Goal: Task Accomplishment & Management: Manage account settings

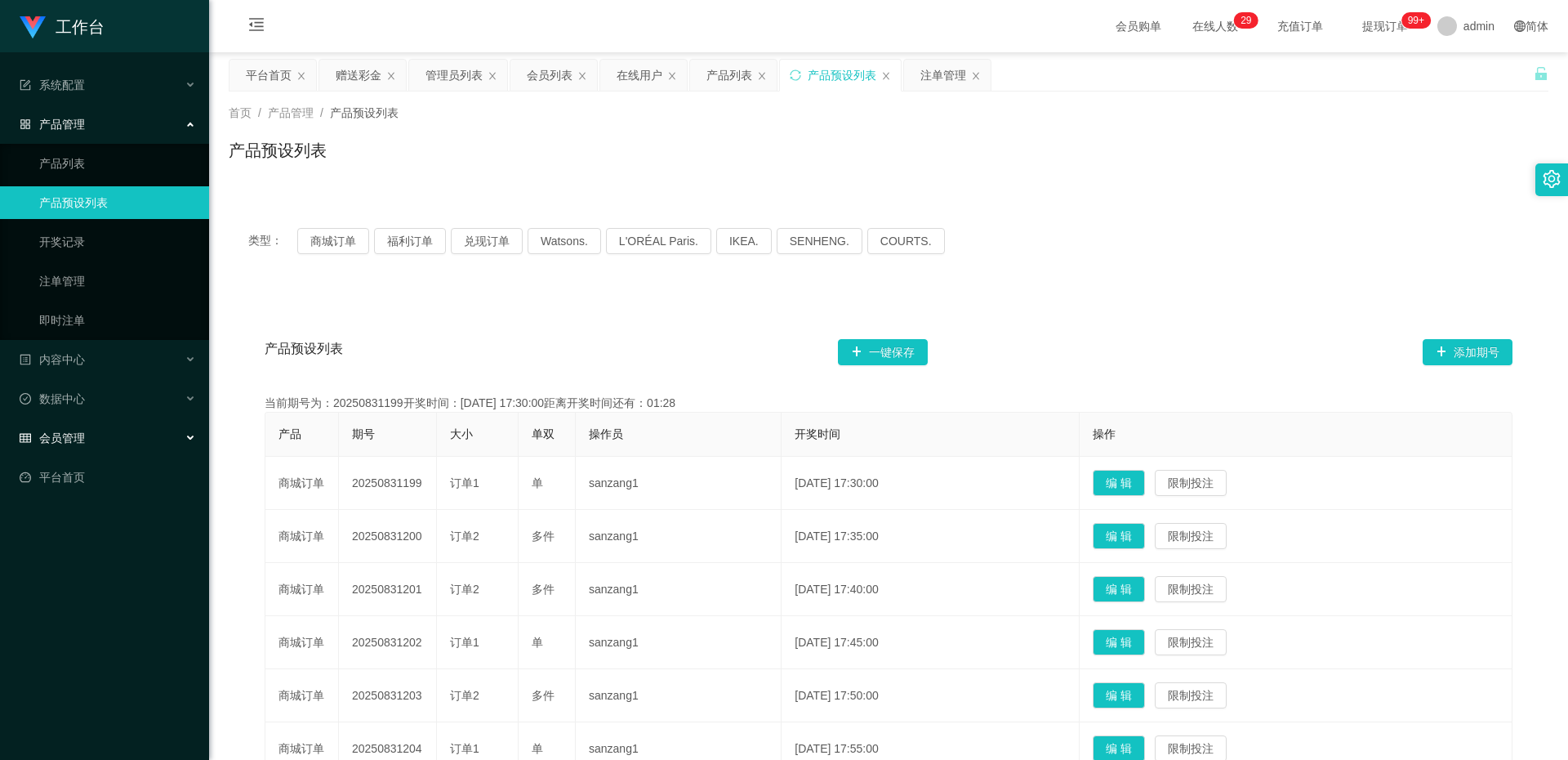
click at [70, 437] on span "会员管理" at bounding box center [53, 438] width 65 height 13
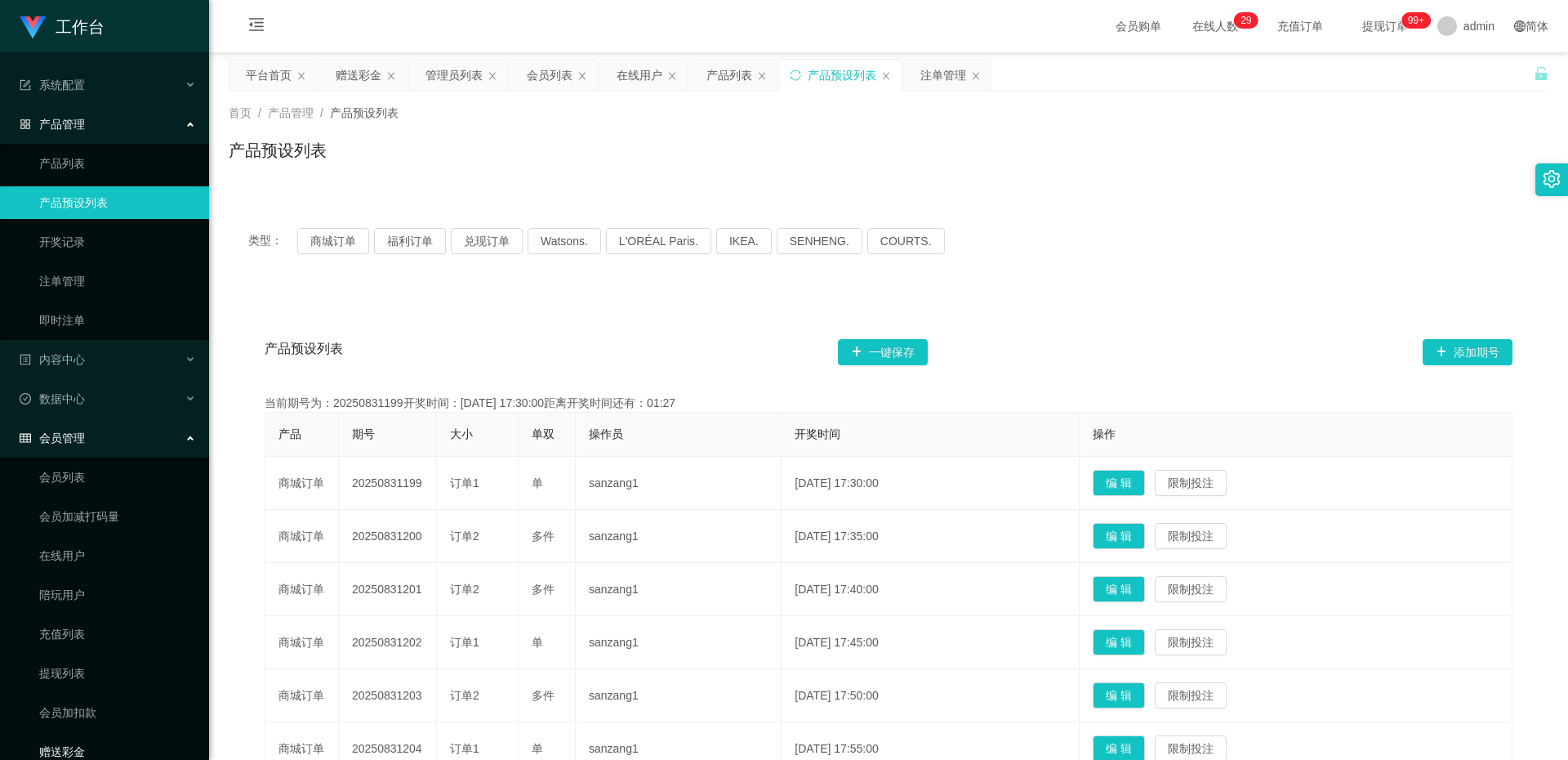
click at [95, 744] on link "赠送彩金" at bounding box center [118, 751] width 157 height 33
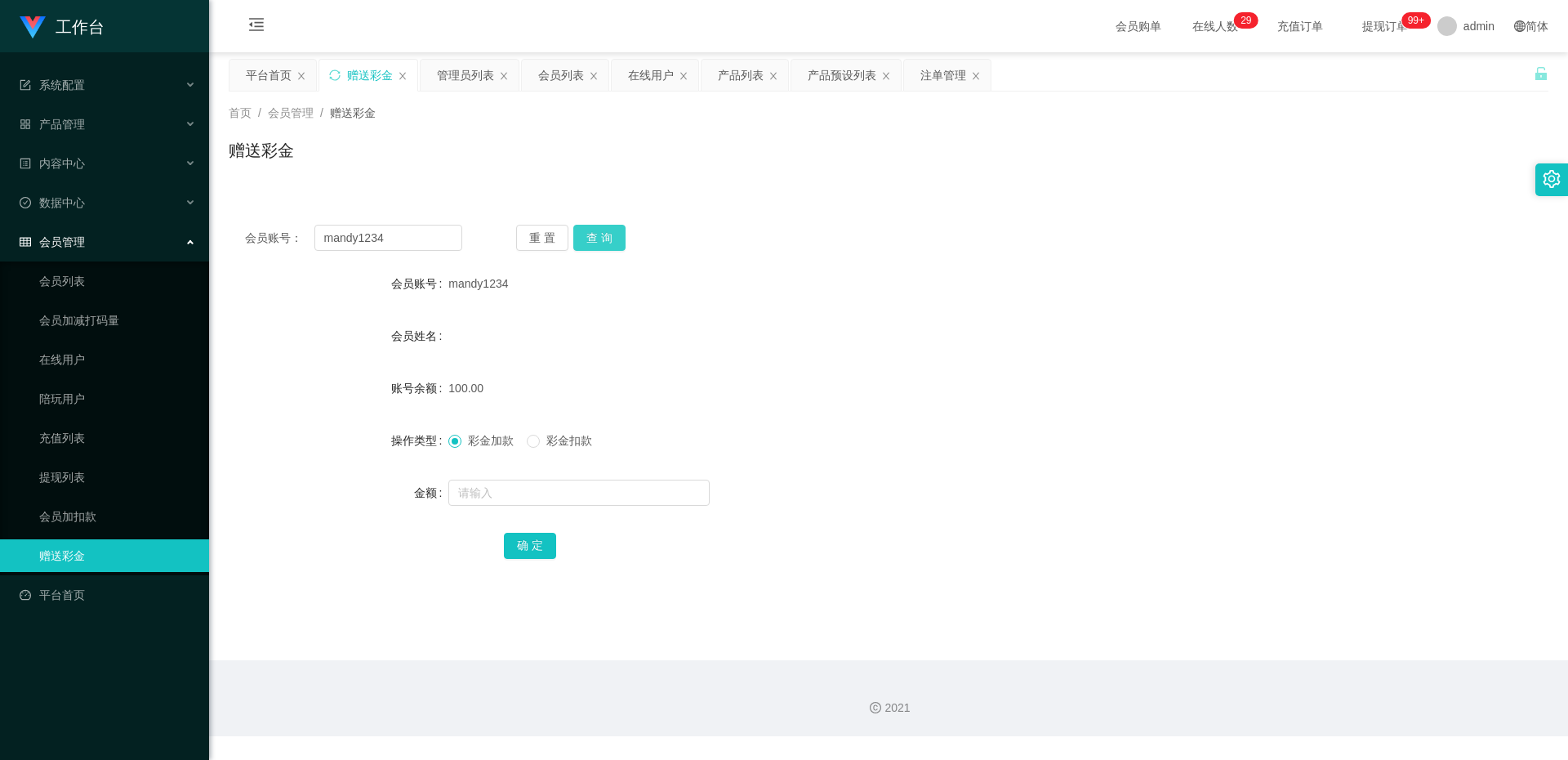
click at [590, 243] on button "查 询" at bounding box center [600, 237] width 53 height 26
click at [603, 239] on button "查 询" at bounding box center [600, 237] width 53 height 26
click at [603, 239] on div "重 置 查 询" at bounding box center [625, 237] width 218 height 26
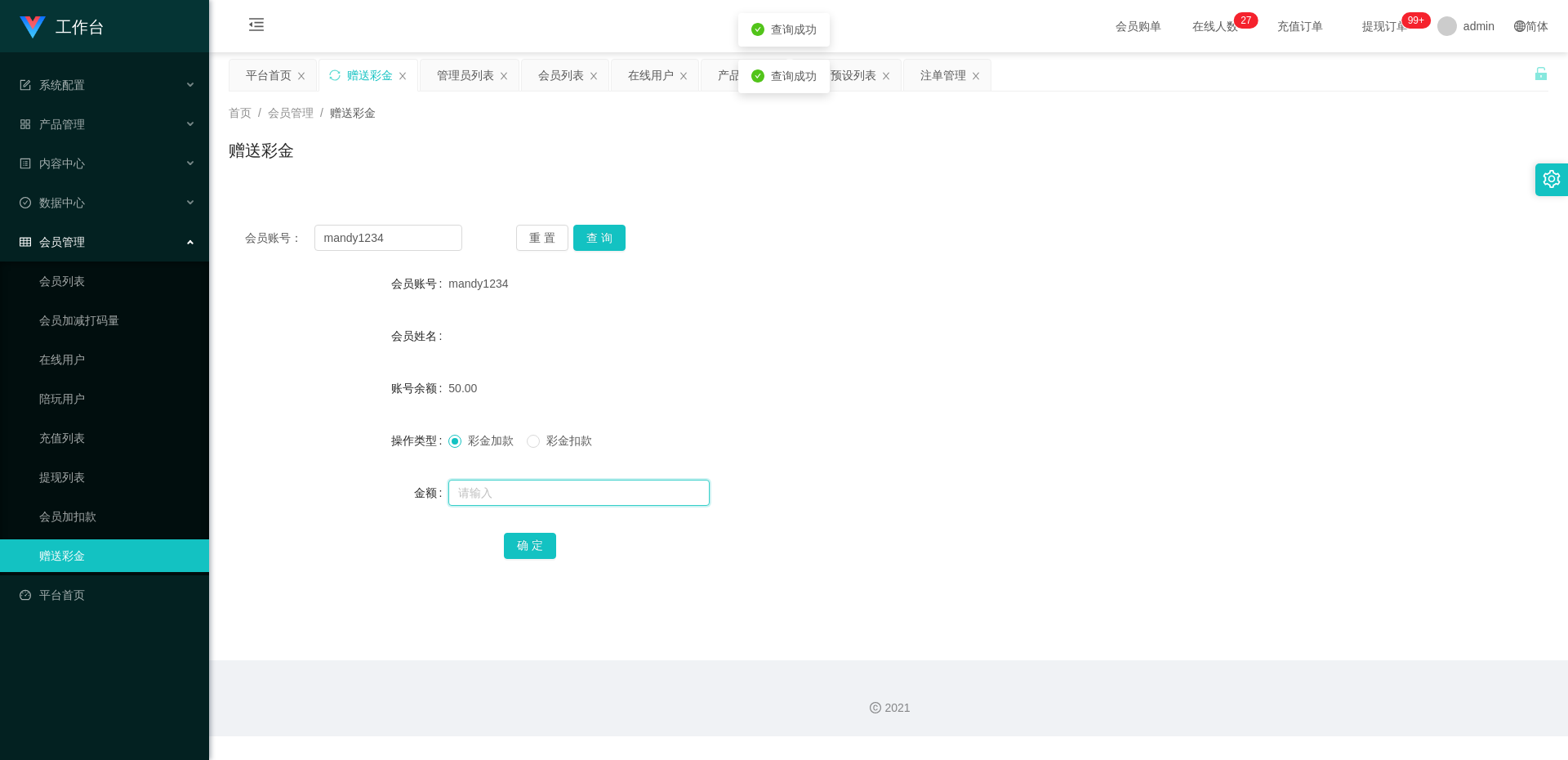
click at [534, 493] on input "text" at bounding box center [579, 492] width 261 height 26
type input "100"
click at [557, 549] on div "确 定" at bounding box center [889, 545] width 771 height 33
click at [545, 546] on button "确 定" at bounding box center [530, 546] width 53 height 26
click at [592, 224] on div "会员账号： mandy1234 重 置 查 询 会员账号 mandy1234 会员姓名 账号余额 150.00 操作类型 彩金加款 彩金扣款 金额 确 定" at bounding box center [888, 403] width 1320 height 389
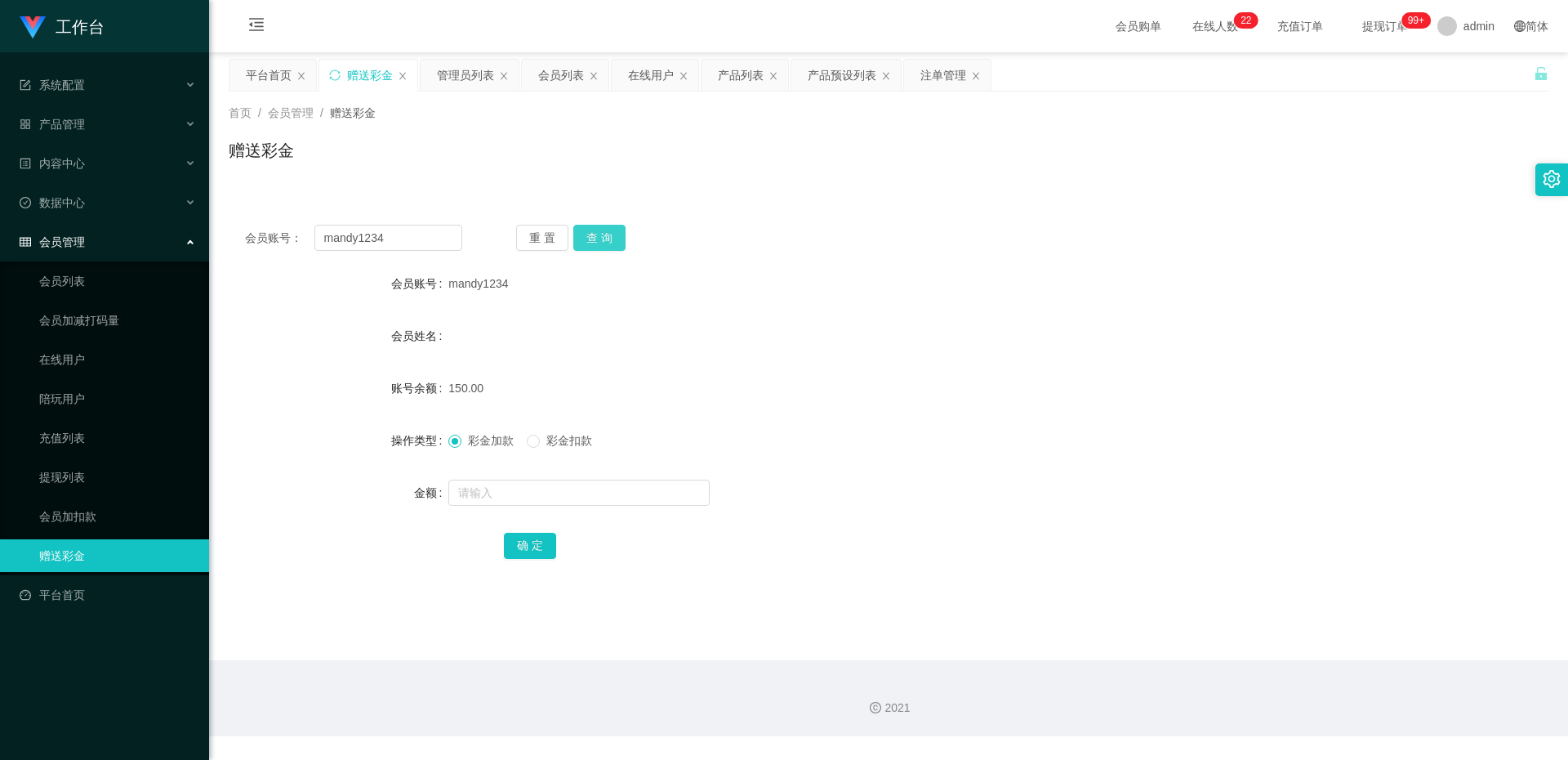
click at [613, 229] on button "查 询" at bounding box center [600, 237] width 53 height 26
click at [613, 230] on button "查 询" at bounding box center [609, 237] width 70 height 26
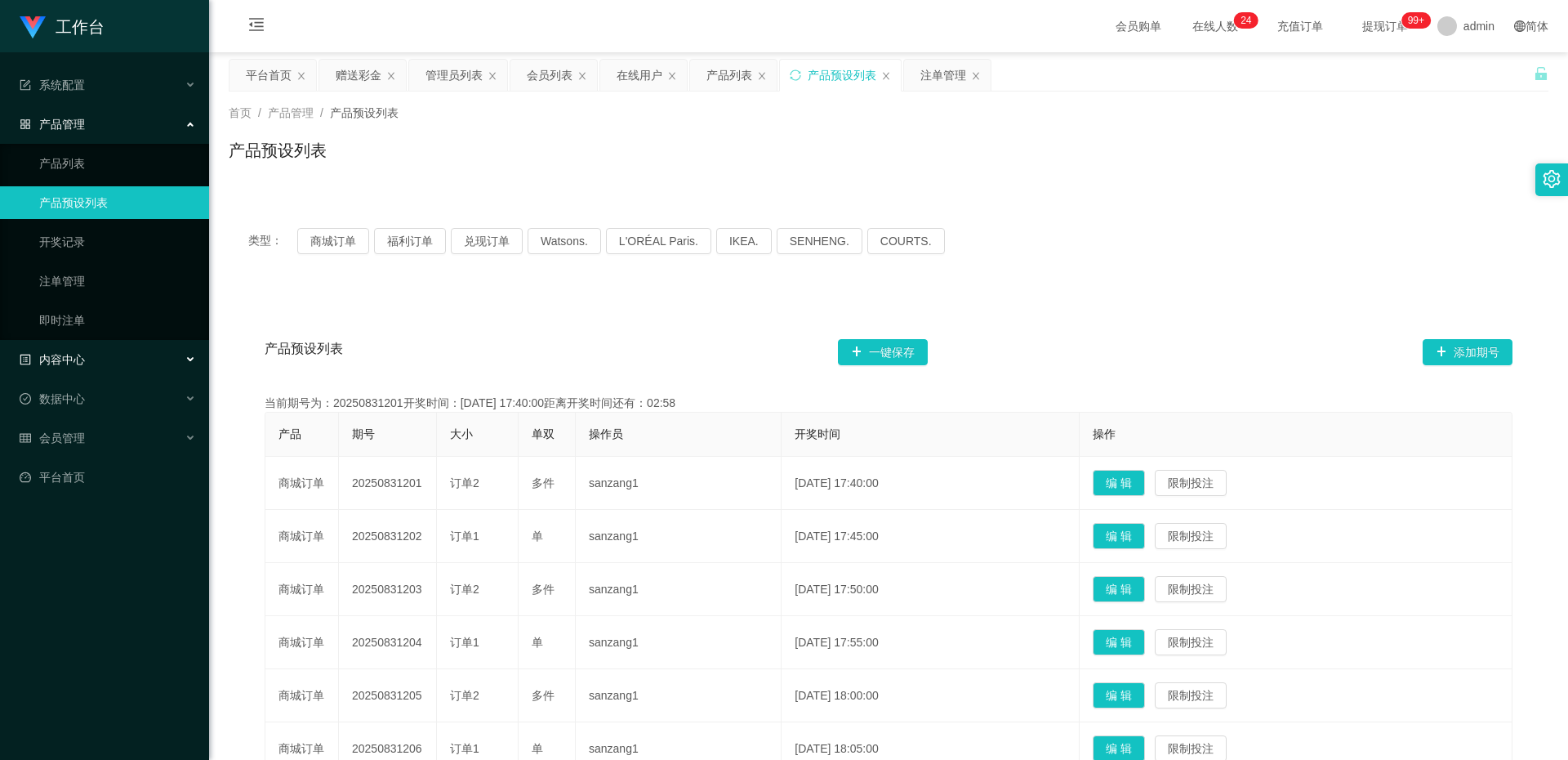
click at [76, 369] on div "内容中心" at bounding box center [104, 359] width 209 height 33
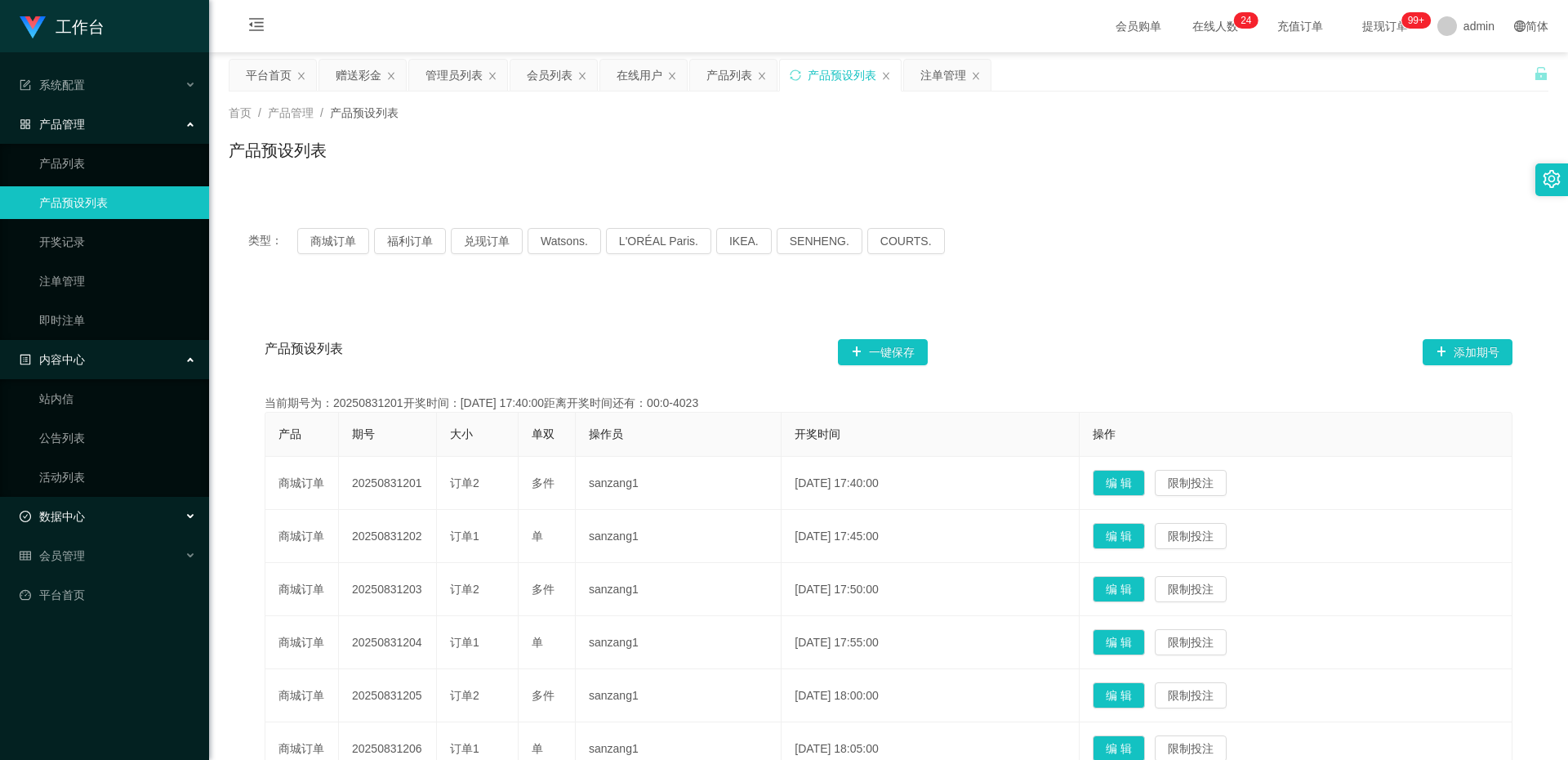
click at [84, 533] on div "数据中心" at bounding box center [104, 516] width 209 height 33
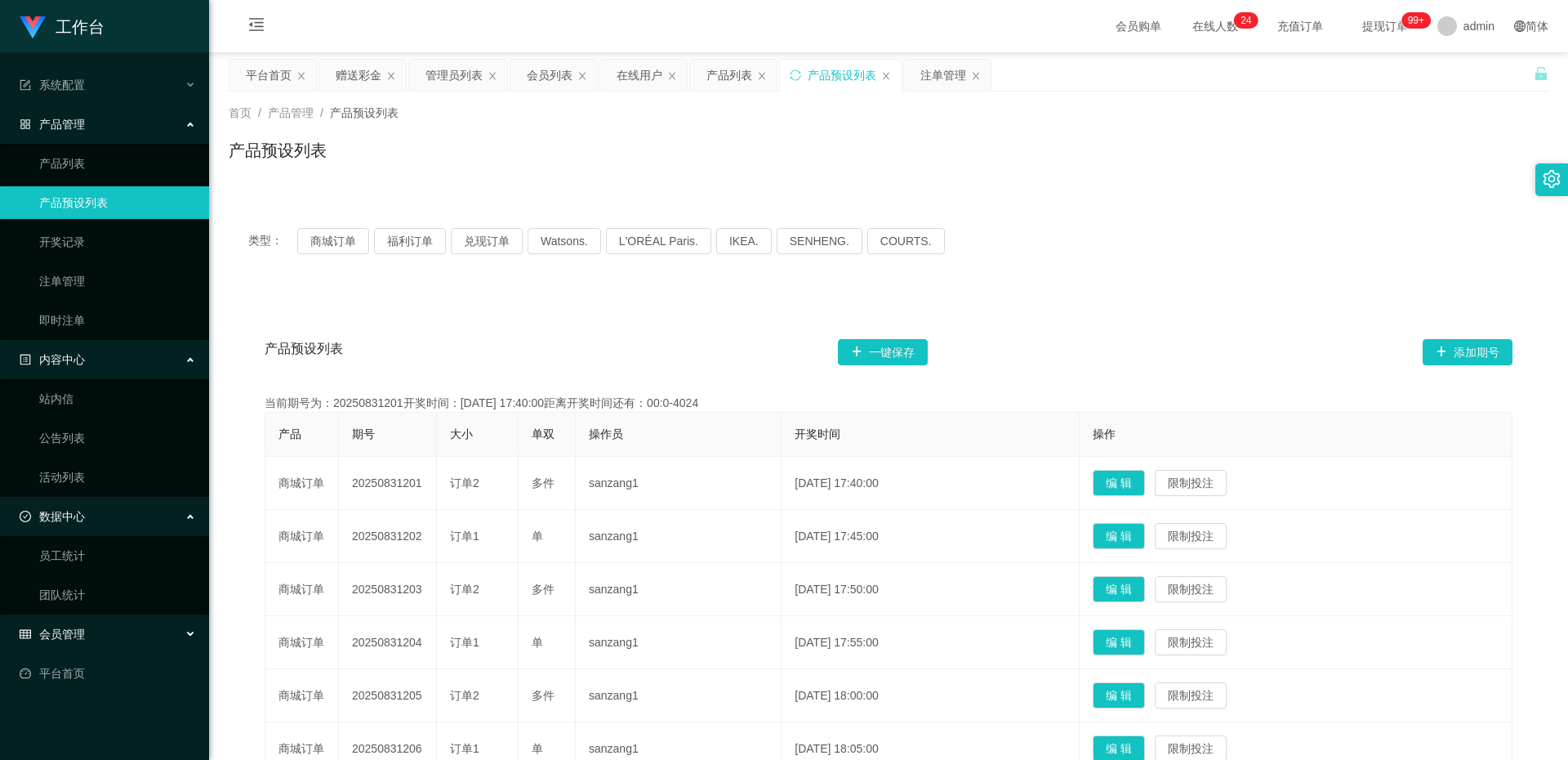
click at [59, 620] on div "会员管理" at bounding box center [104, 633] width 209 height 33
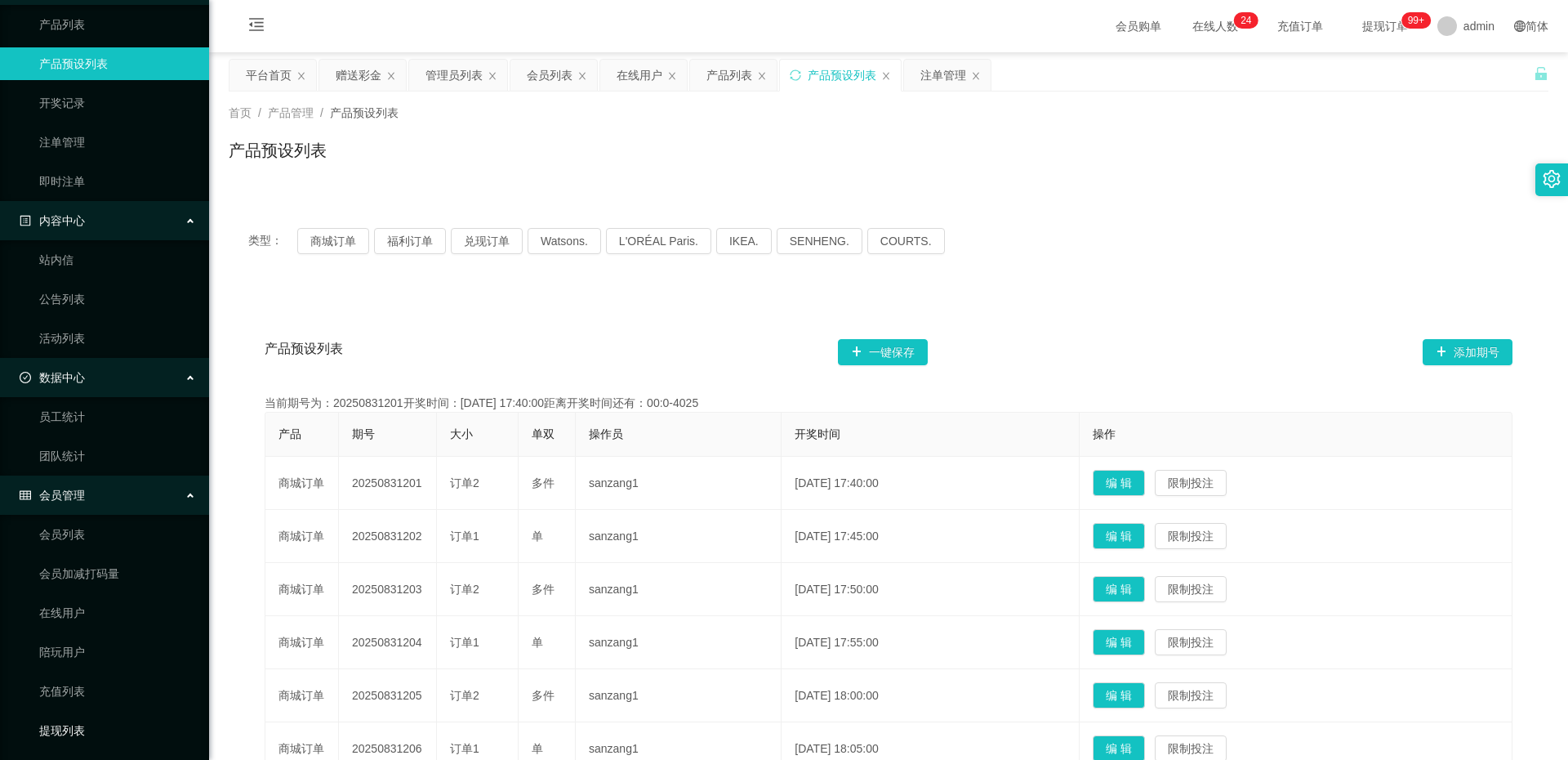
scroll to position [259, 0]
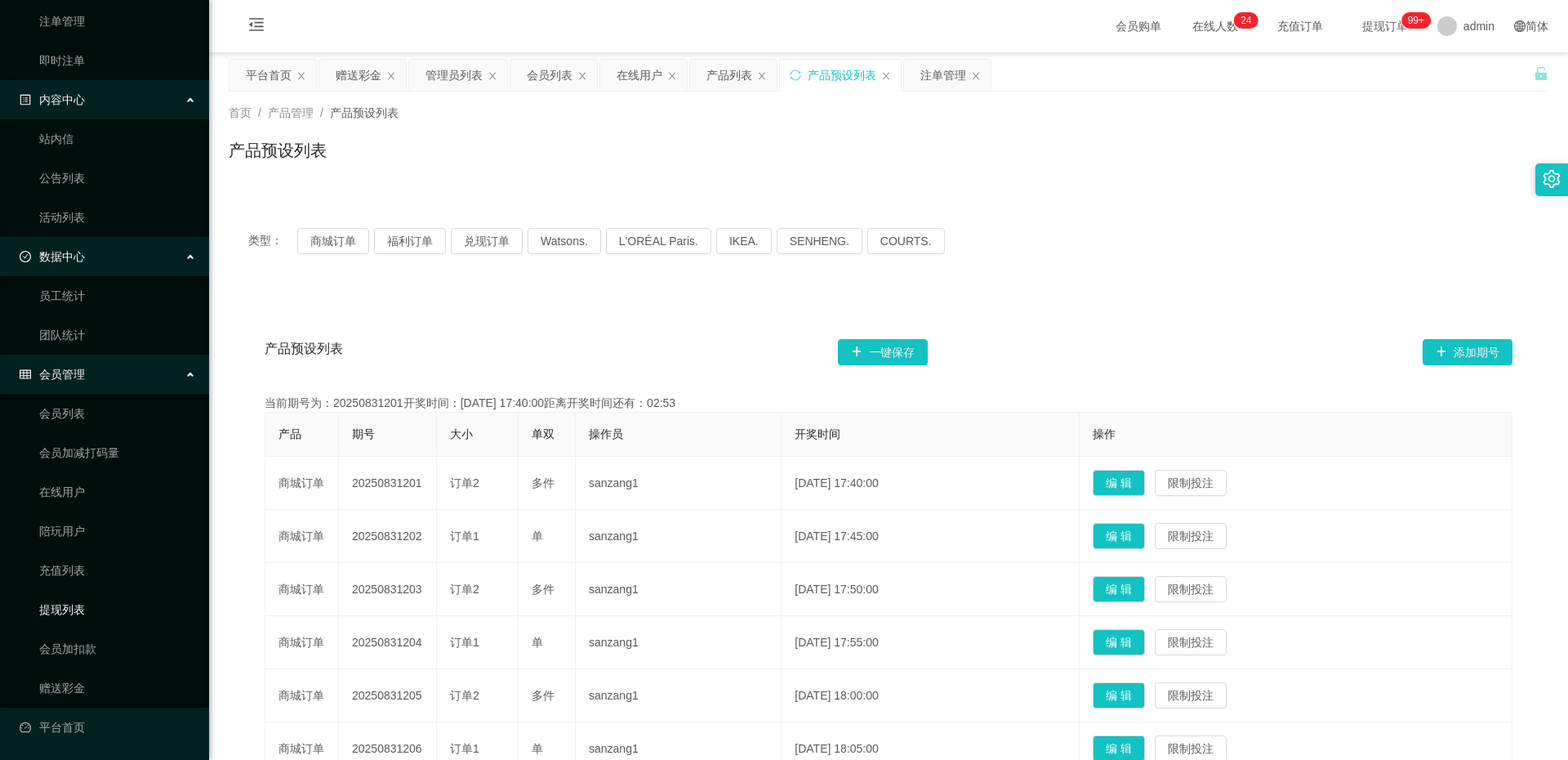
click at [83, 601] on link "提现列表" at bounding box center [118, 609] width 157 height 33
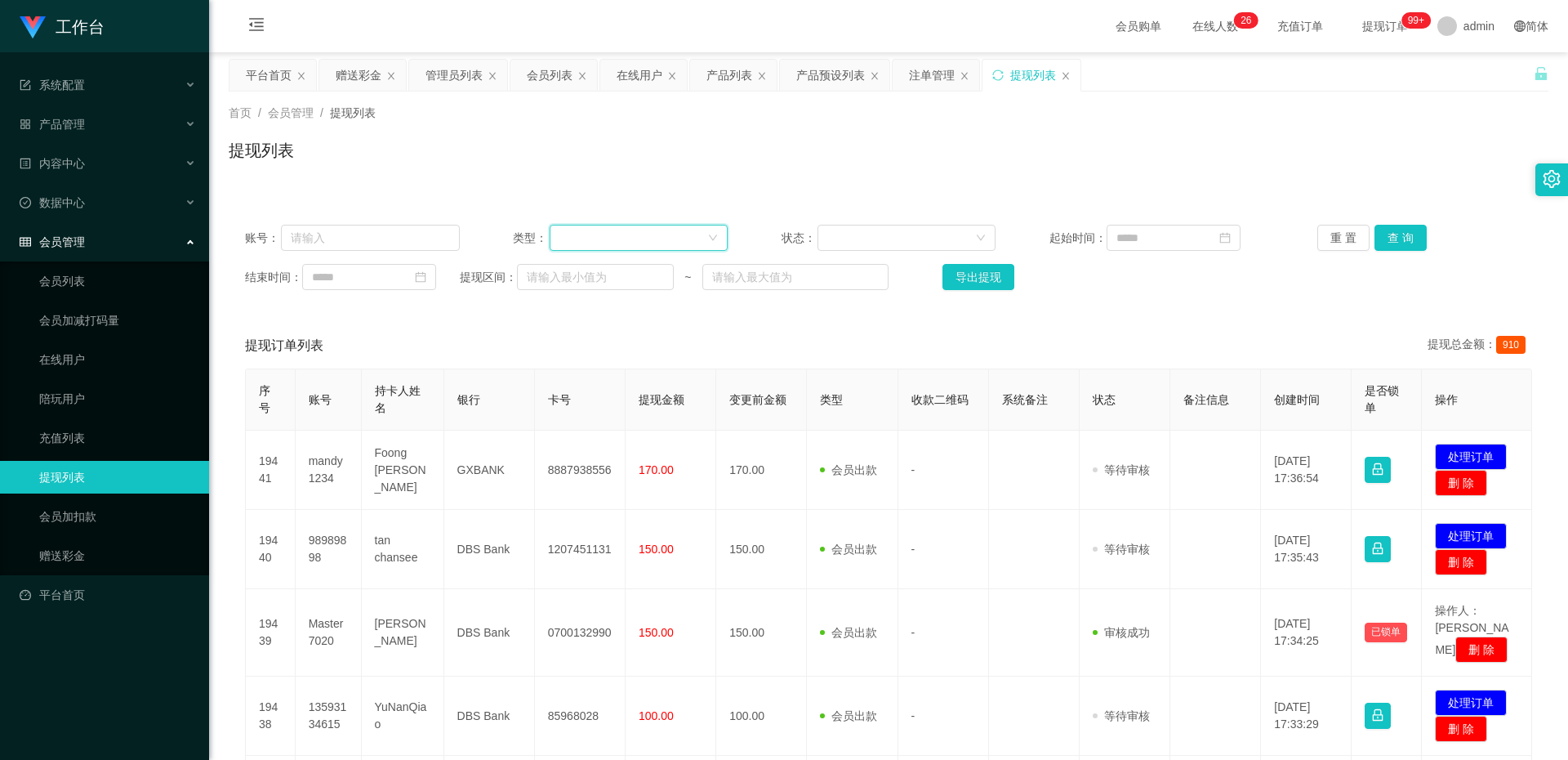
click at [601, 230] on div at bounding box center [633, 237] width 148 height 24
click at [400, 229] on div "账号： 类型： 状态： 起始时间： 重 置 查 询 结束时间： 提现区间： ~ 导出提现" at bounding box center [888, 258] width 1320 height 98
click at [400, 231] on input "text" at bounding box center [370, 237] width 178 height 26
paste input "83071096"
type input "83071096"
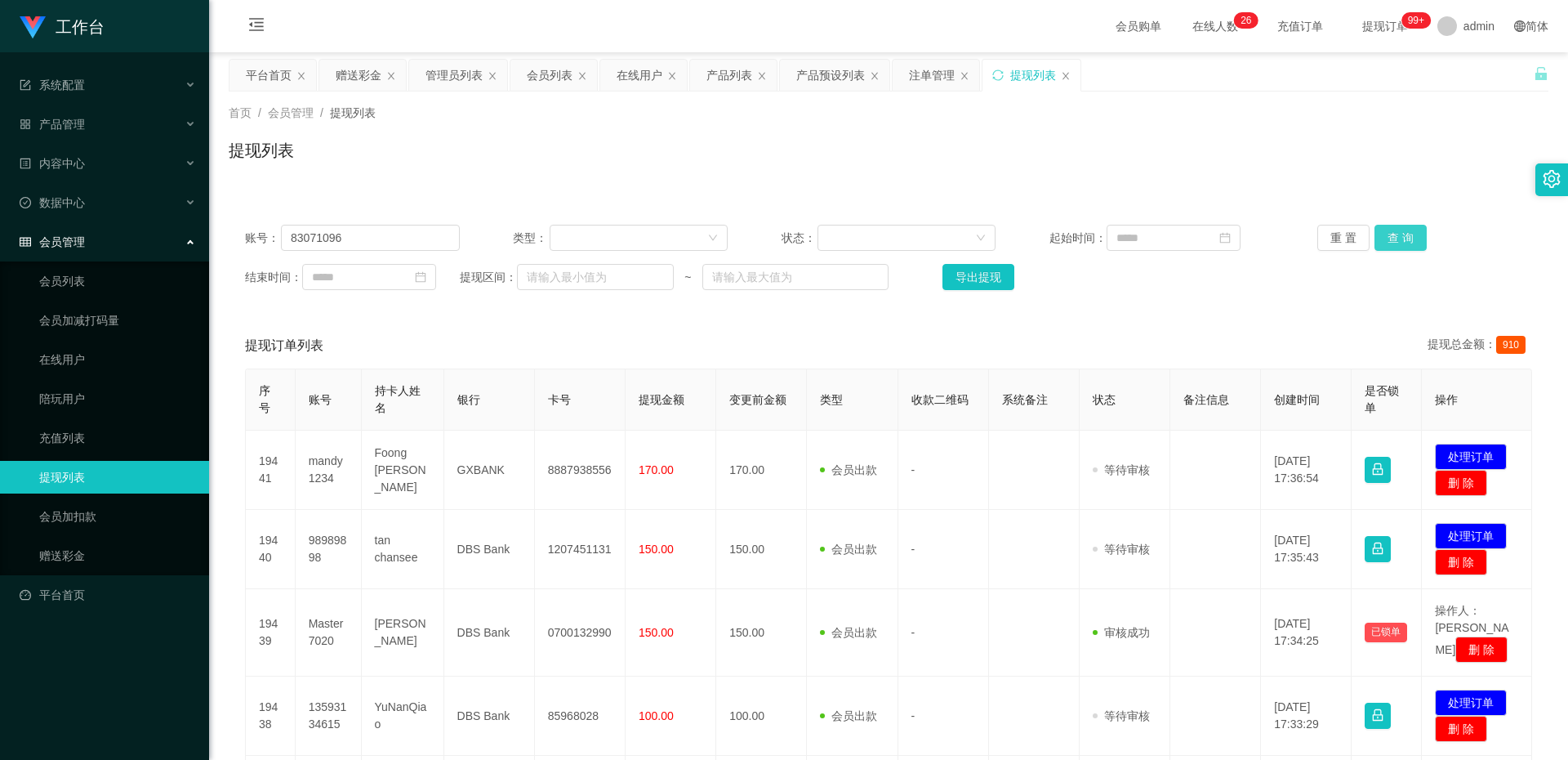
click at [1399, 245] on button "查 询" at bounding box center [1400, 237] width 53 height 26
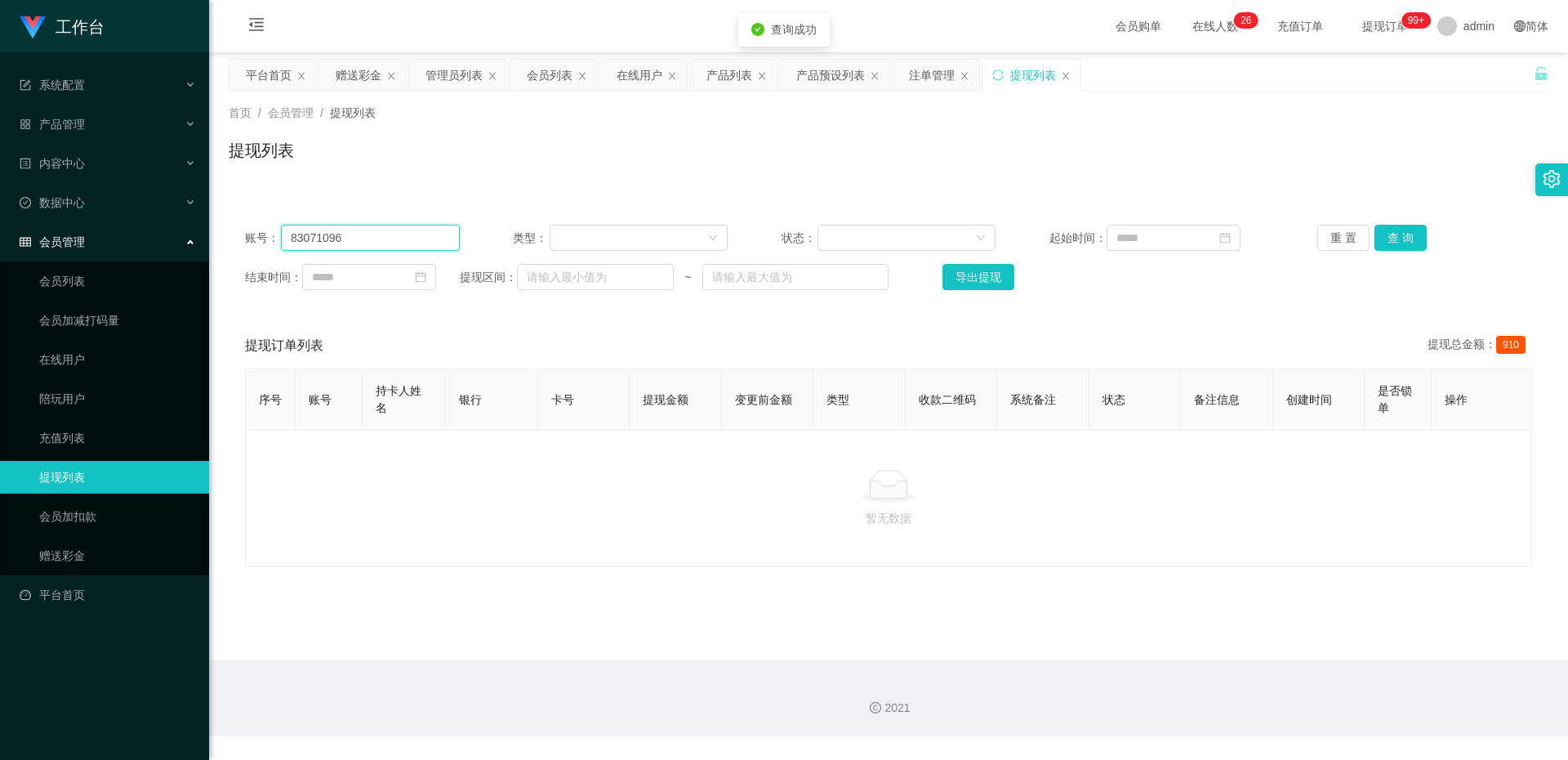
click at [421, 249] on input "83071096" at bounding box center [370, 237] width 178 height 26
click at [1388, 235] on button "查 询" at bounding box center [1400, 237] width 53 height 26
click at [1388, 235] on div "重 置 查 询" at bounding box center [1425, 237] width 215 height 26
drag, startPoint x: 638, startPoint y: 83, endPoint x: 706, endPoint y: 218, distance: 151.2
click at [638, 83] on div "在线用户" at bounding box center [639, 74] width 46 height 31
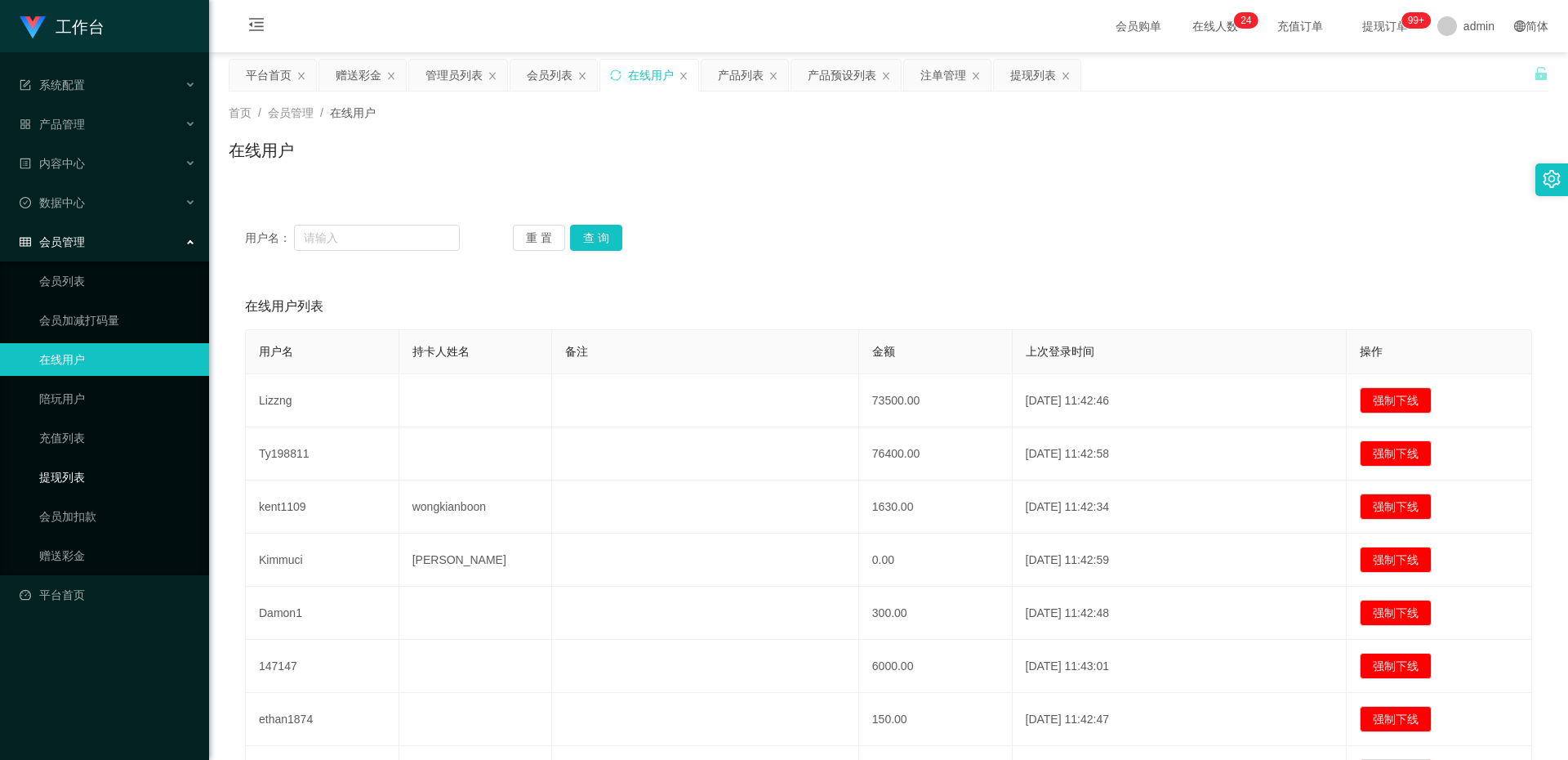
click at [97, 479] on link "提现列表" at bounding box center [118, 476] width 157 height 33
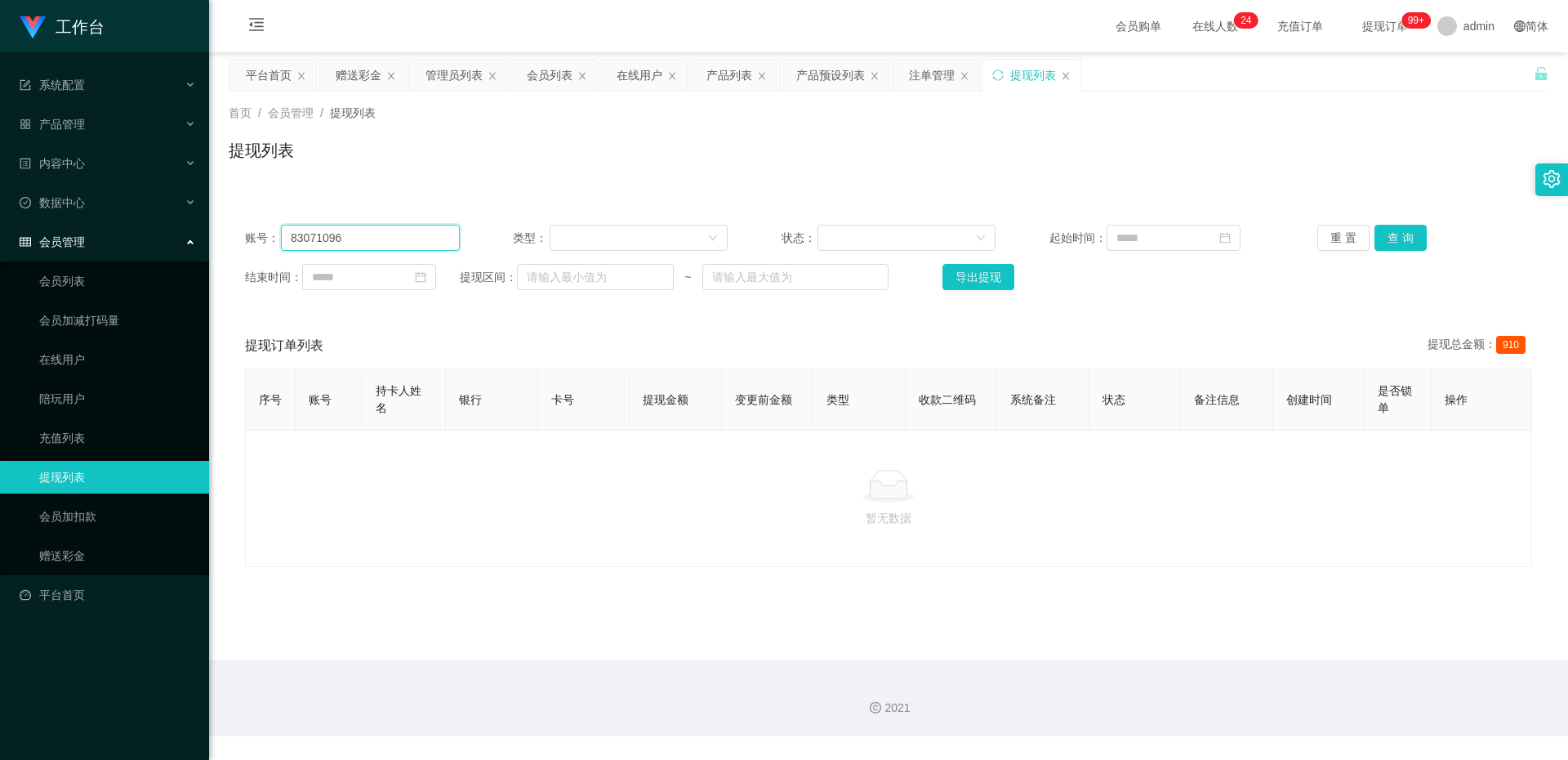
click at [438, 241] on input "83071096" at bounding box center [370, 237] width 178 height 26
drag, startPoint x: 438, startPoint y: 241, endPoint x: 215, endPoint y: 240, distance: 223.0
click at [215, 240] on main "关闭左侧 关闭右侧 关闭其它 刷新页面 平台首页 赠送彩金 管理员列表 会员列表 在线用户 产品列表 产品预设列表 注单管理 提现列表 首页 / 会员管理 /…" at bounding box center [889, 356] width 1359 height 608
paste input "mandy1234"
type input "mandy1234"
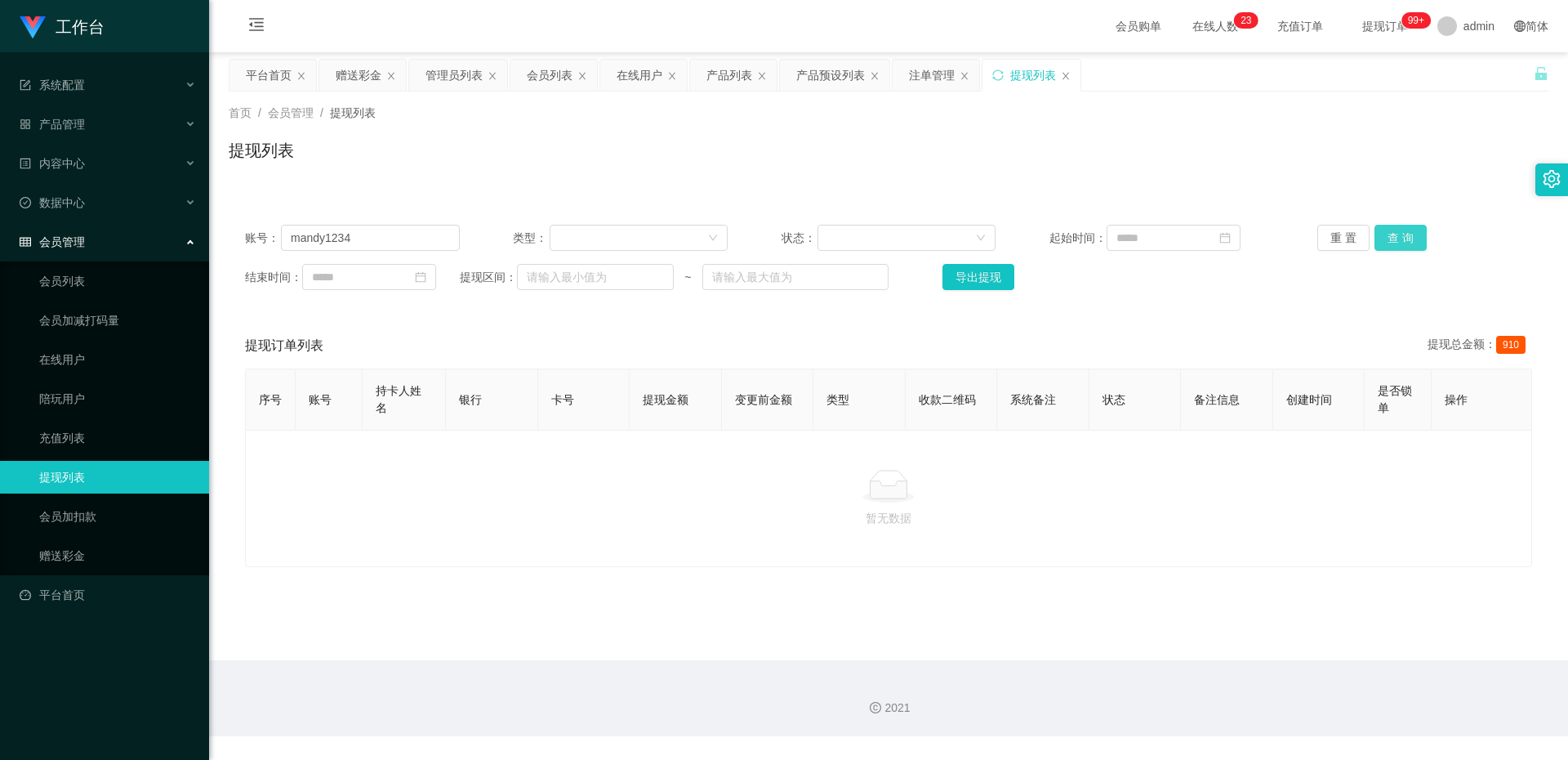
click at [1398, 241] on button "查 询" at bounding box center [1400, 237] width 53 height 26
